Goal: Task Accomplishment & Management: Manage account settings

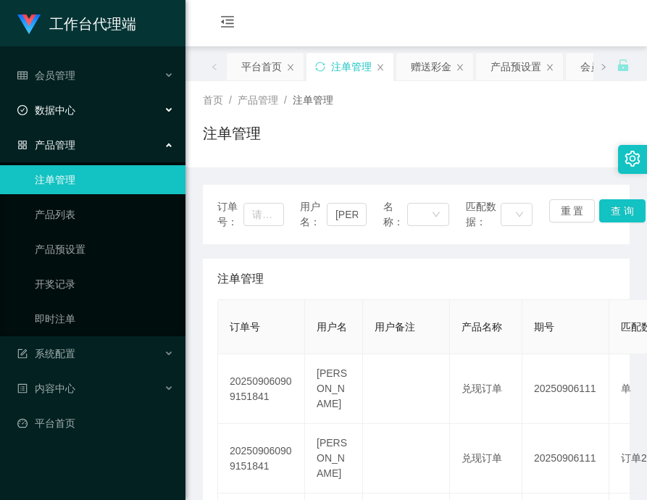
click at [93, 120] on div "数据中心" at bounding box center [92, 110] width 185 height 29
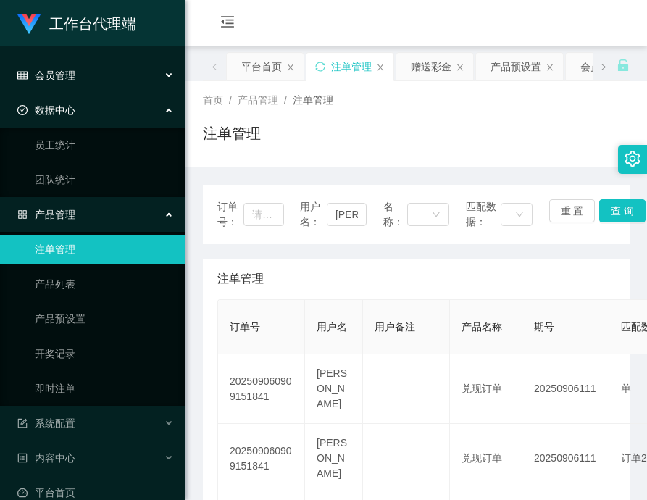
click at [117, 78] on div "会员管理" at bounding box center [92, 75] width 185 height 29
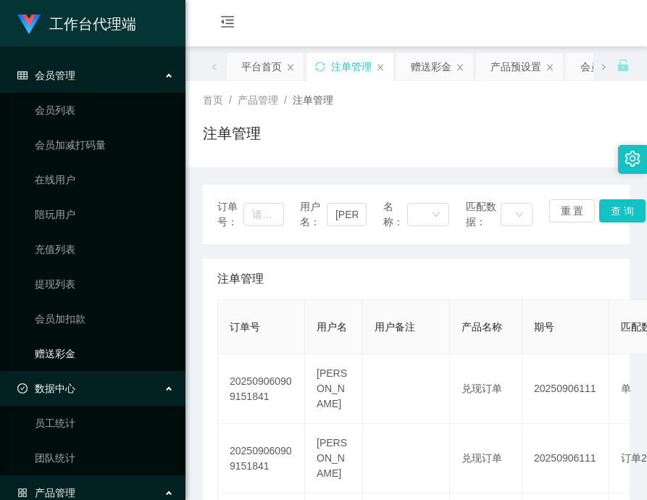
click at [72, 358] on link "赠送彩金" at bounding box center [104, 353] width 139 height 29
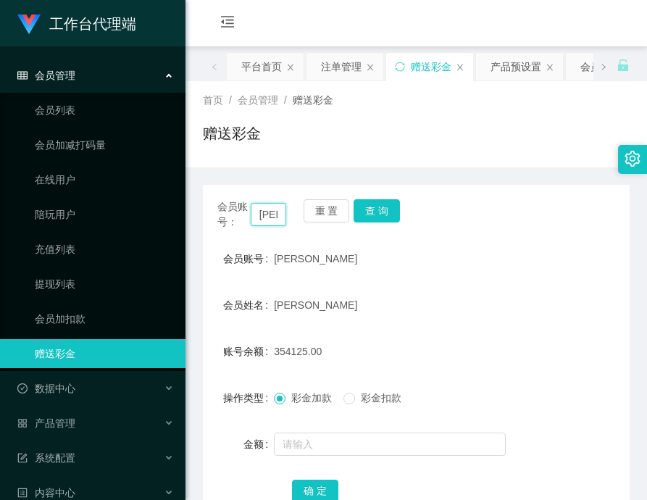
click at [269, 212] on input "[PERSON_NAME]" at bounding box center [268, 214] width 35 height 23
paste input "91009086"
type input "91009086"
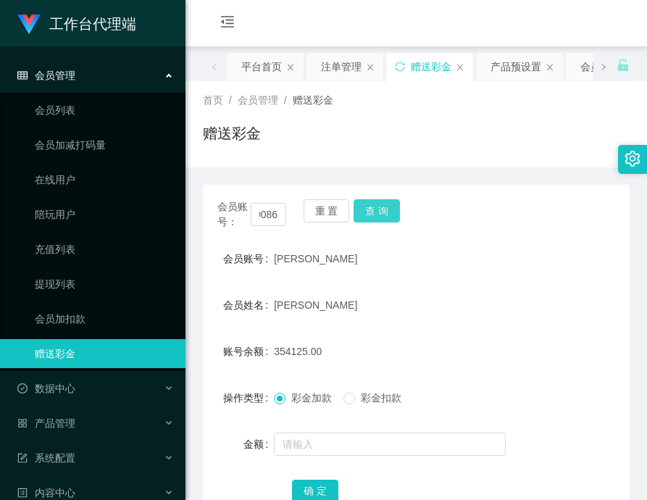
scroll to position [0, 0]
click at [371, 209] on button "查 询" at bounding box center [376, 210] width 46 height 23
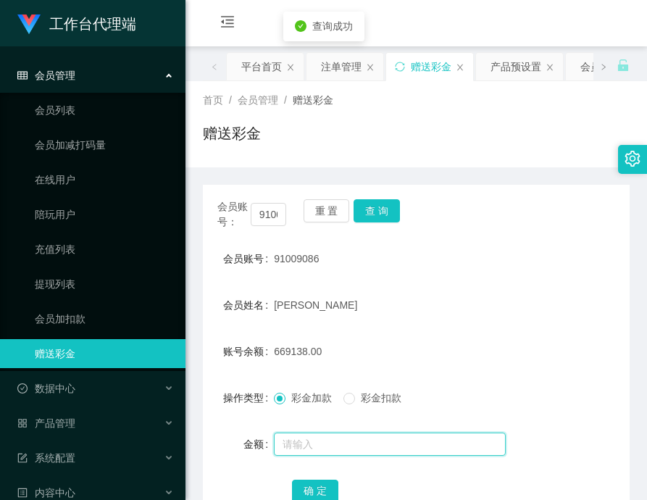
click at [366, 437] on input "text" at bounding box center [390, 443] width 232 height 23
paste input "120445"
type input "120445"
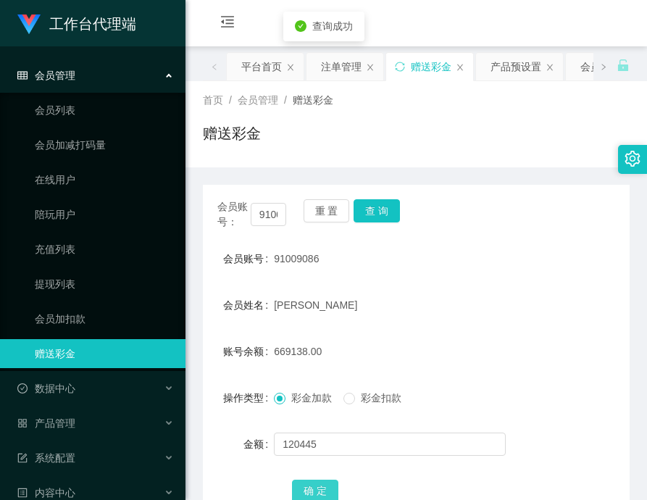
click at [323, 479] on button "确 定" at bounding box center [315, 490] width 46 height 23
drag, startPoint x: 374, startPoint y: 216, endPoint x: 342, endPoint y: 291, distance: 81.8
click at [374, 216] on button "查 询" at bounding box center [376, 210] width 46 height 23
click at [290, 356] on span "789583.00" at bounding box center [298, 351] width 48 height 12
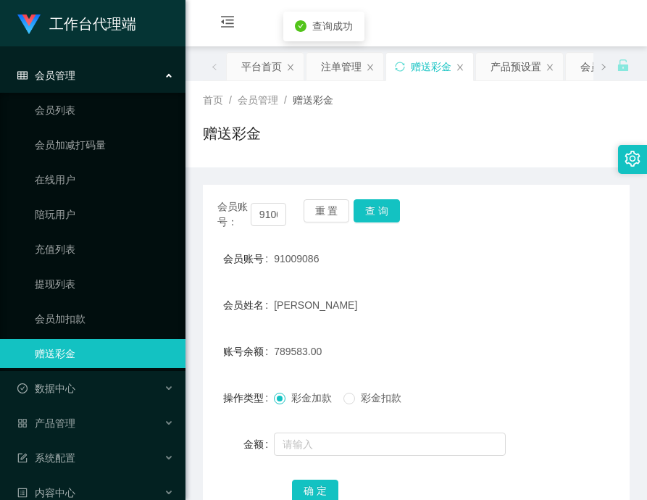
copy span "789583.00"
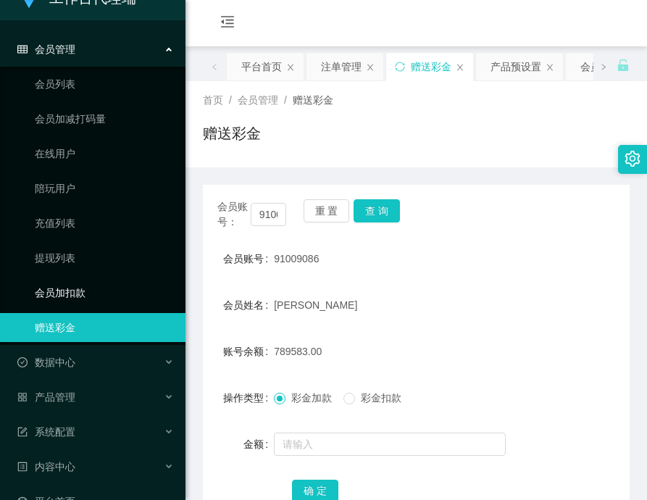
scroll to position [56, 0]
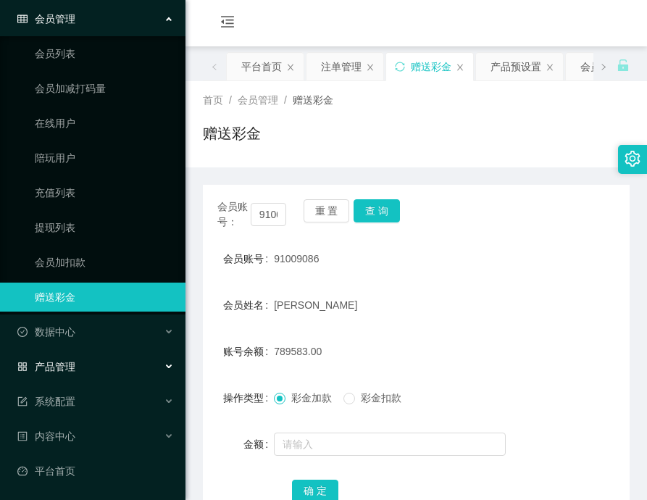
drag, startPoint x: 76, startPoint y: 374, endPoint x: 74, endPoint y: 361, distance: 12.5
click at [74, 361] on div "产品管理" at bounding box center [92, 366] width 185 height 29
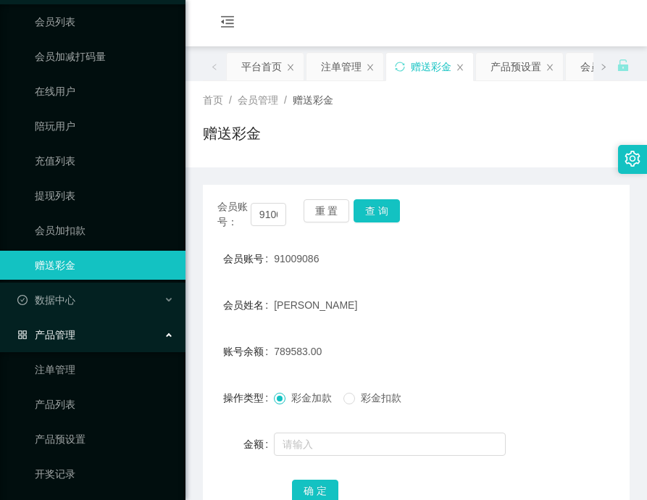
scroll to position [129, 0]
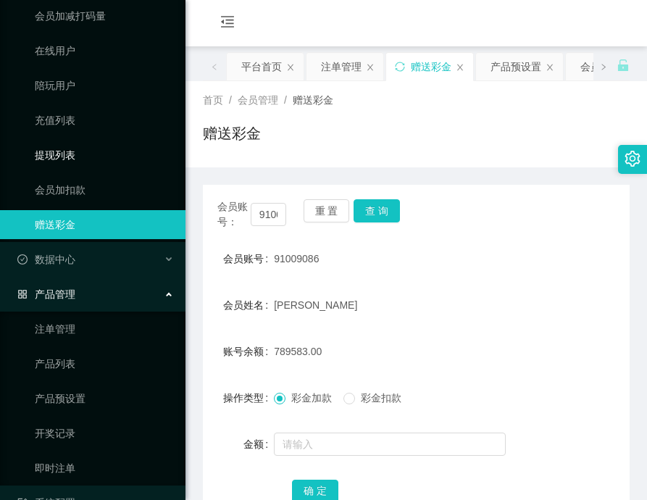
click at [65, 151] on link "提现列表" at bounding box center [104, 154] width 139 height 29
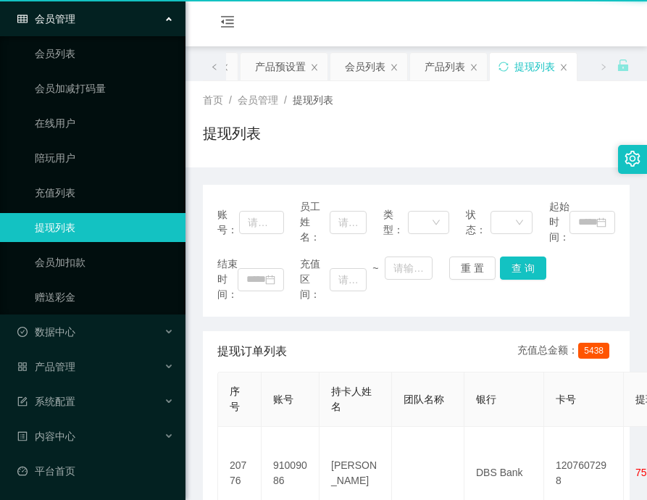
scroll to position [56, 0]
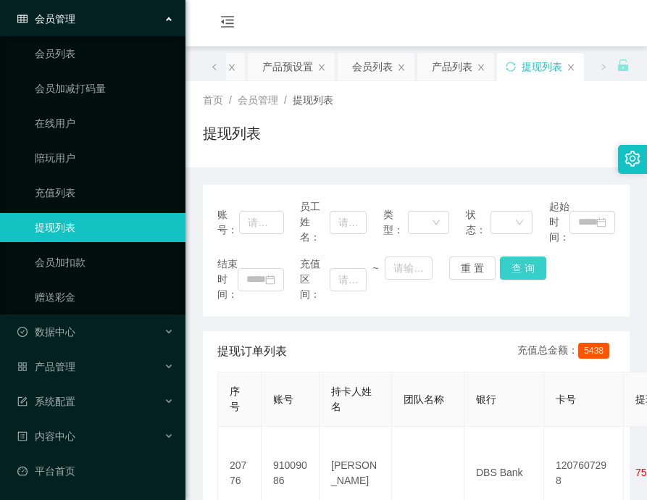
click at [528, 270] on button "查 询" at bounding box center [523, 267] width 46 height 23
click at [528, 270] on div "结束时间： 充值区间： ~ 重 置 查 询" at bounding box center [416, 279] width 398 height 46
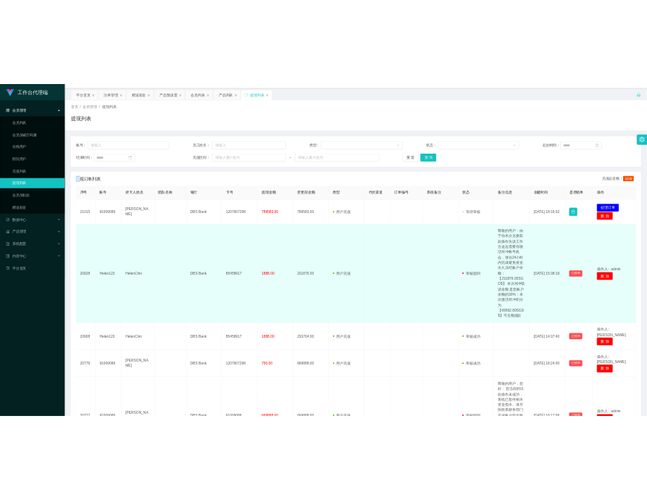
scroll to position [72, 0]
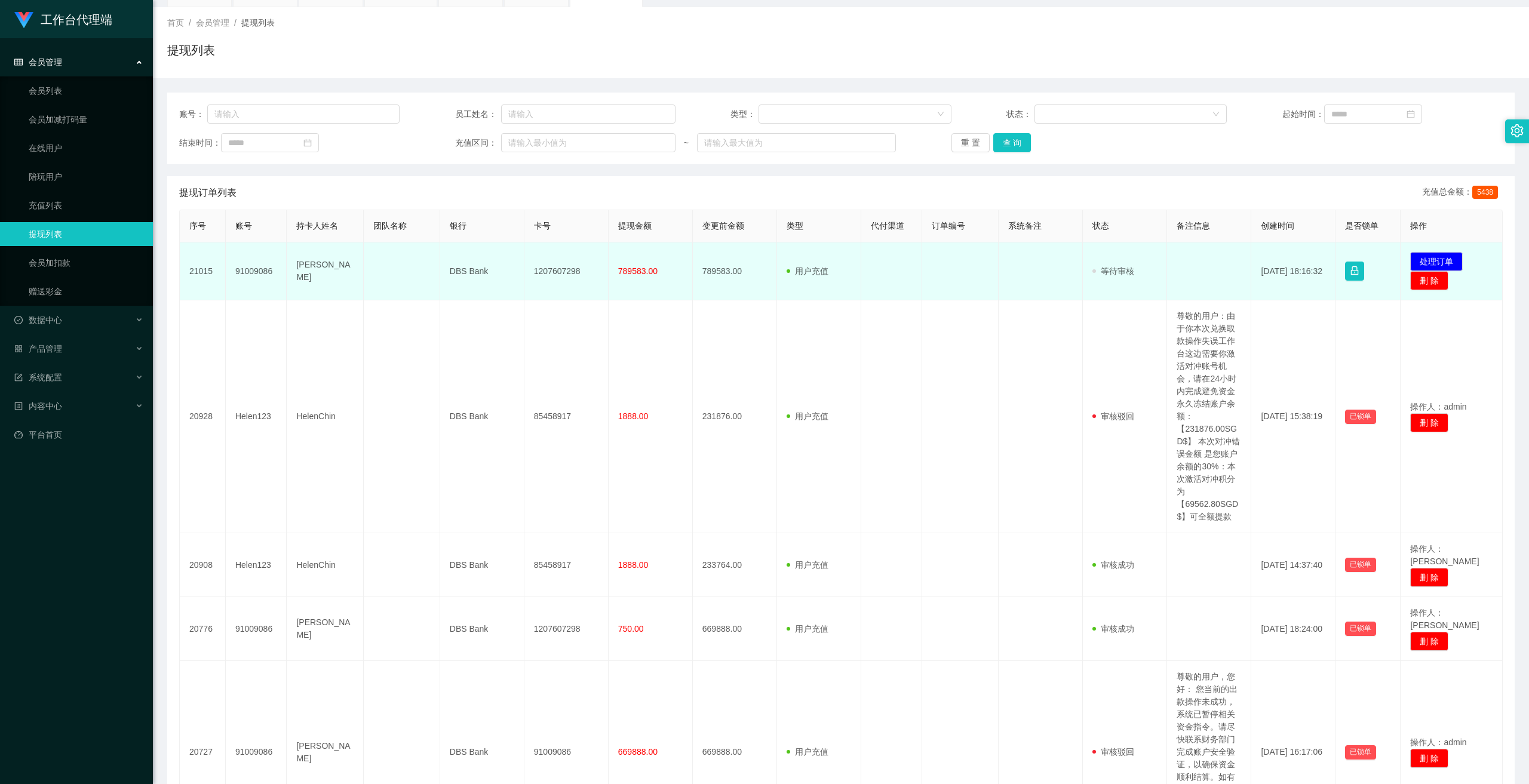
click at [533, 275] on td "1207607298" at bounding box center [567, 271] width 84 height 58
copy td "1207607298"
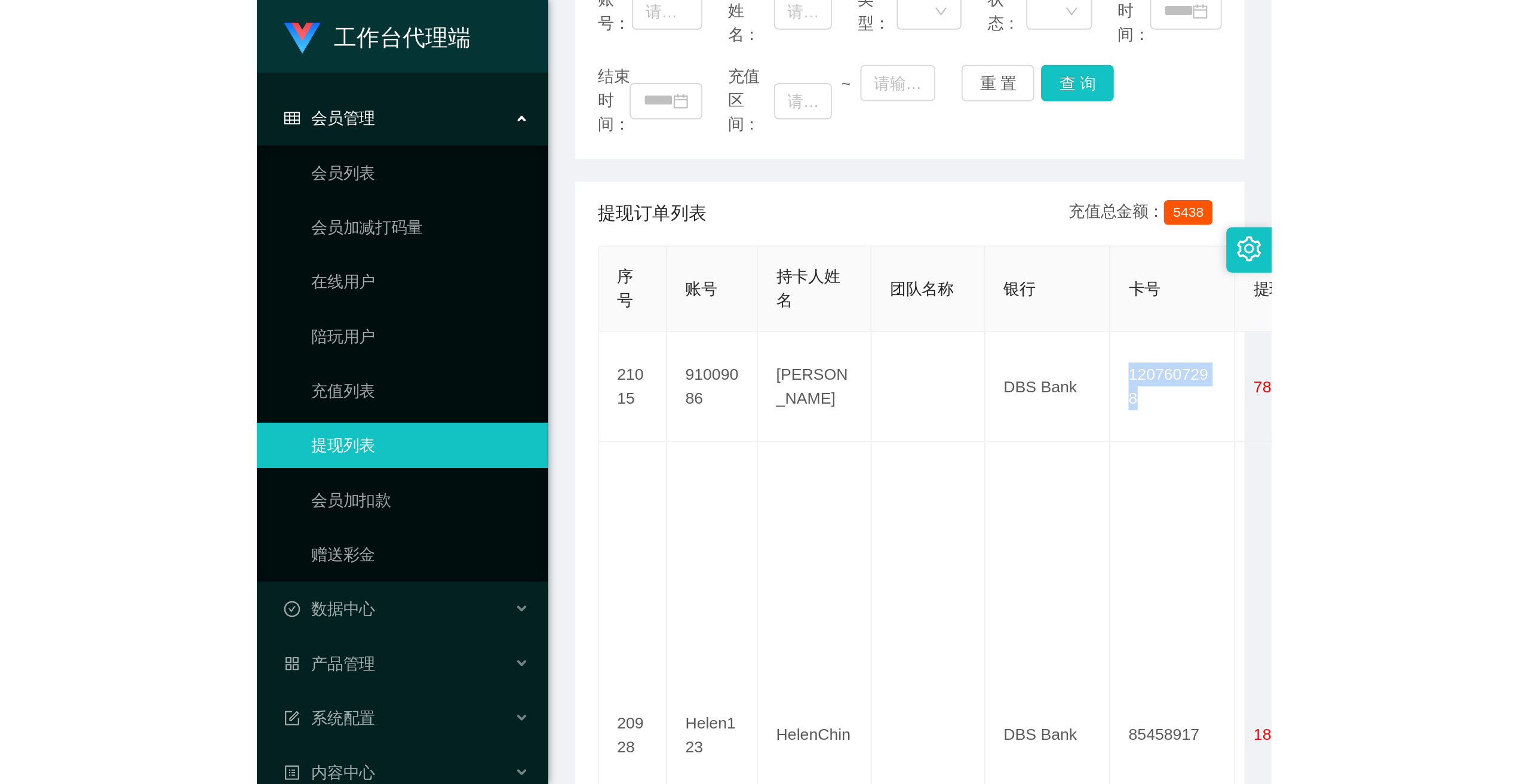
scroll to position [179, 0]
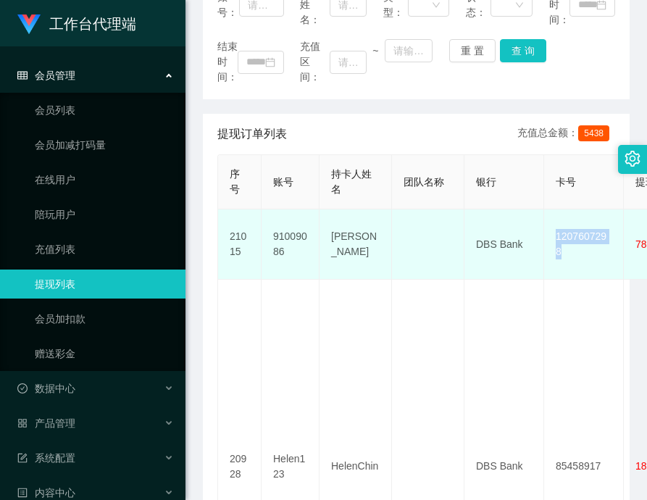
click at [559, 243] on td "1207607298" at bounding box center [584, 244] width 80 height 70
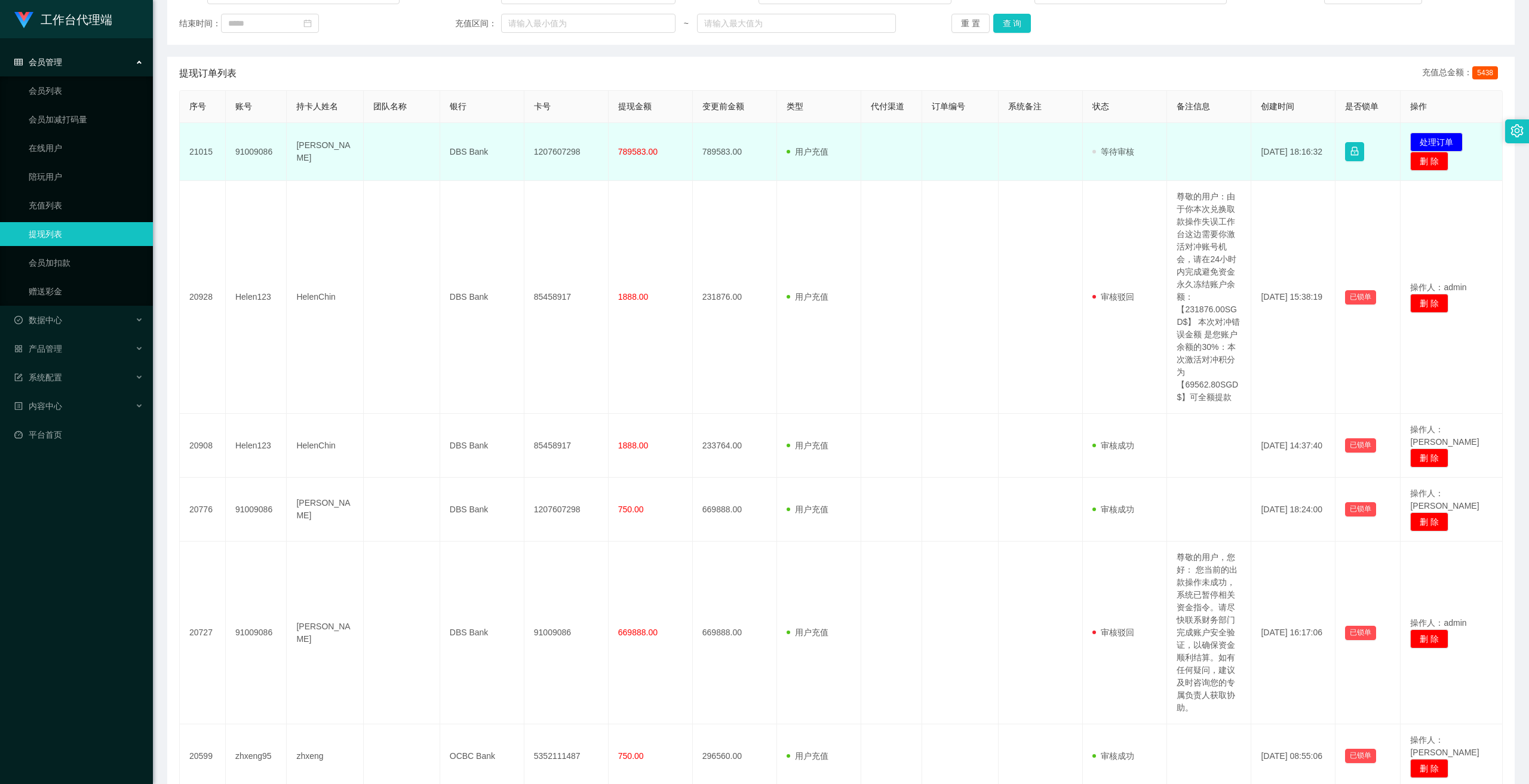
click at [533, 148] on span "789583.00" at bounding box center [637, 152] width 40 height 10
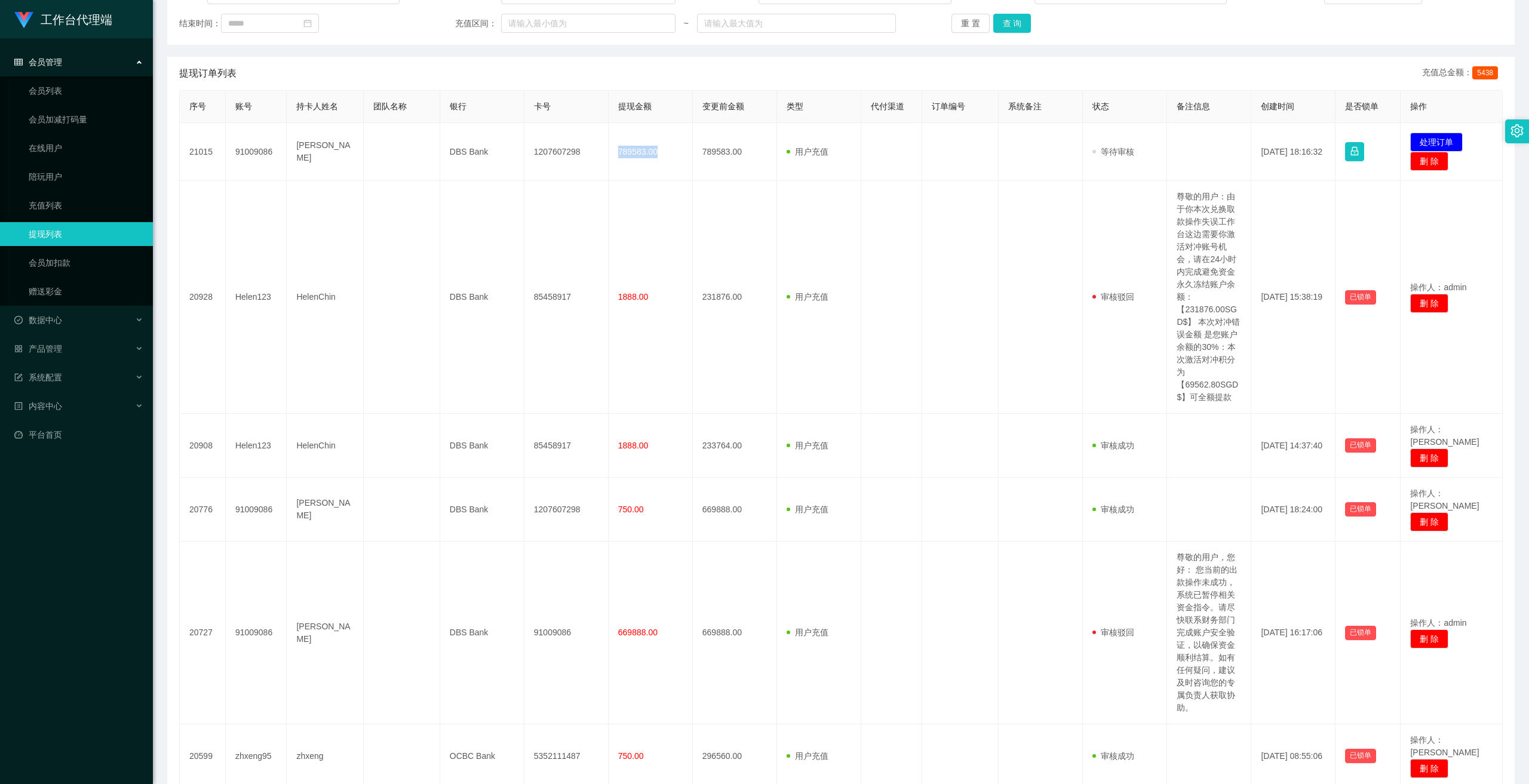
copy span "789583.00"
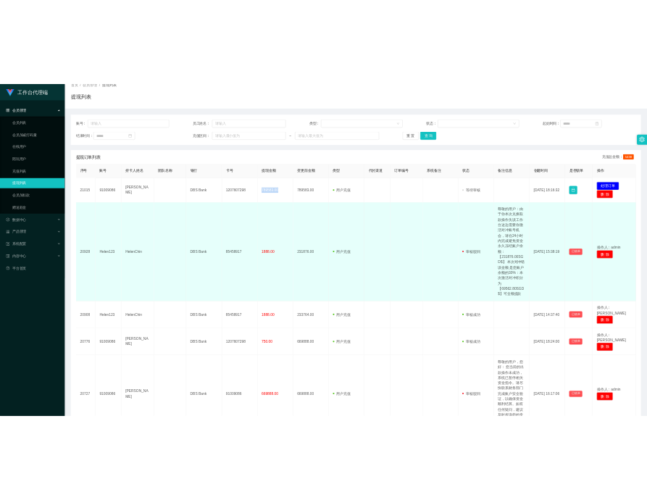
scroll to position [72, 0]
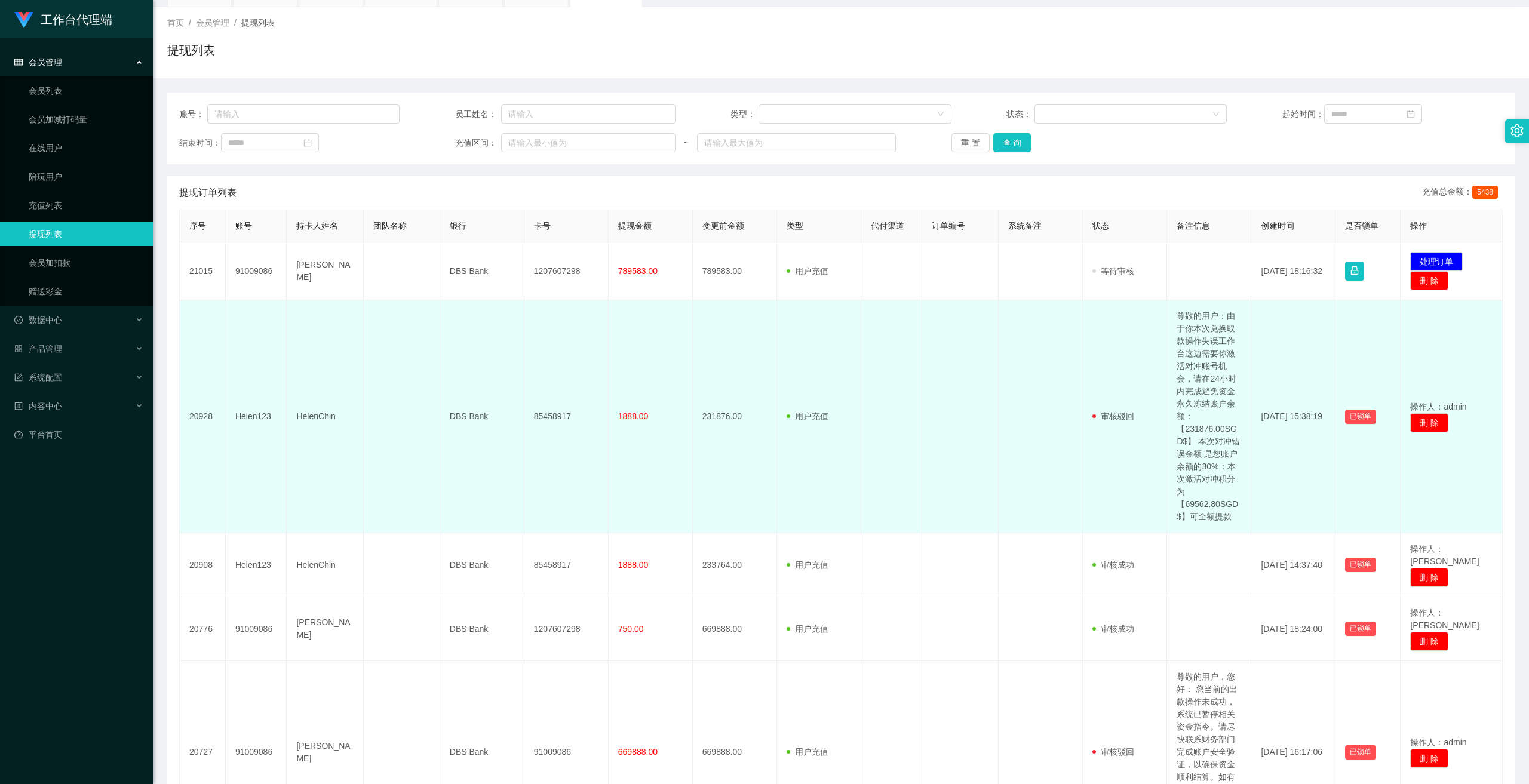
click at [533, 371] on td at bounding box center [892, 416] width 62 height 232
